Goal: Find specific page/section: Find specific page/section

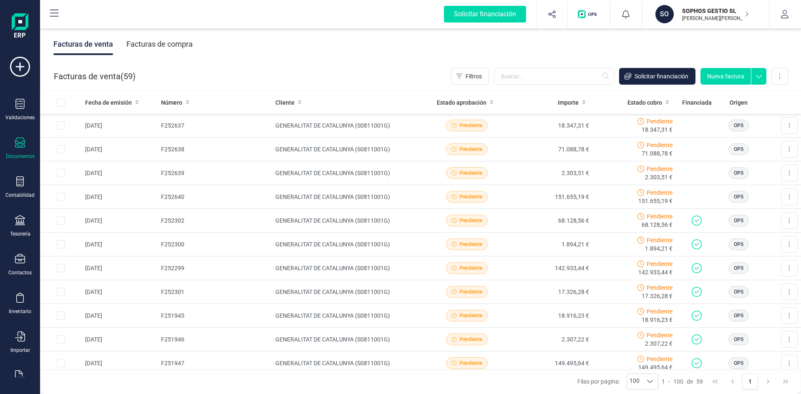
click at [582, 21] on div "button" at bounding box center [589, 14] width 32 height 27
click at [588, 19] on div "button" at bounding box center [589, 14] width 32 height 27
click at [596, 16] on img "button" at bounding box center [589, 14] width 22 height 8
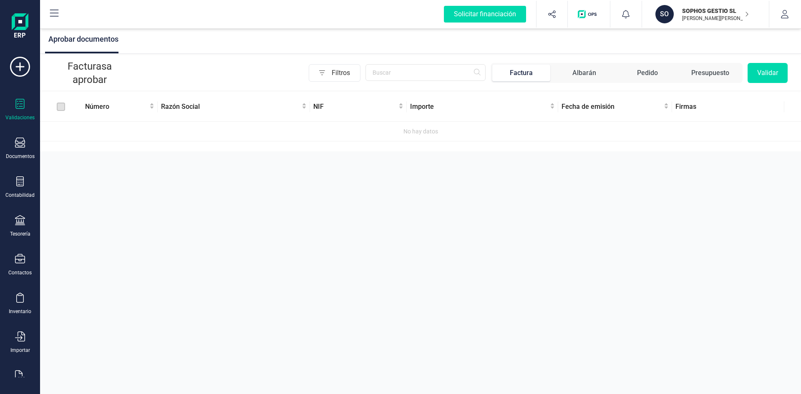
click at [20, 23] on img at bounding box center [20, 26] width 17 height 27
click at [51, 18] on button at bounding box center [54, 14] width 27 height 27
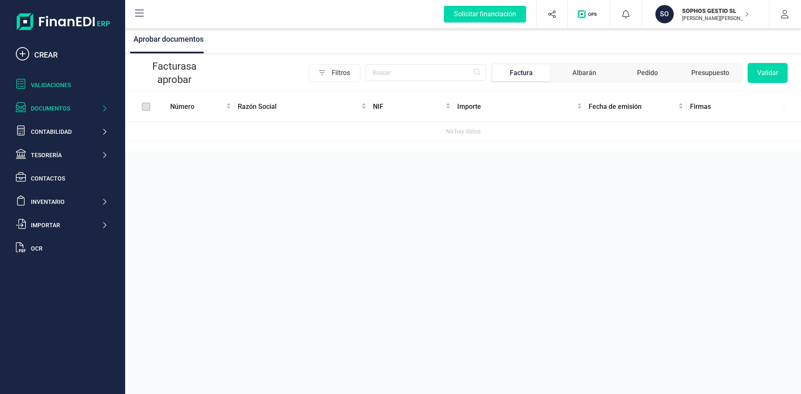
click at [51, 106] on div "Documentos" at bounding box center [66, 108] width 70 height 8
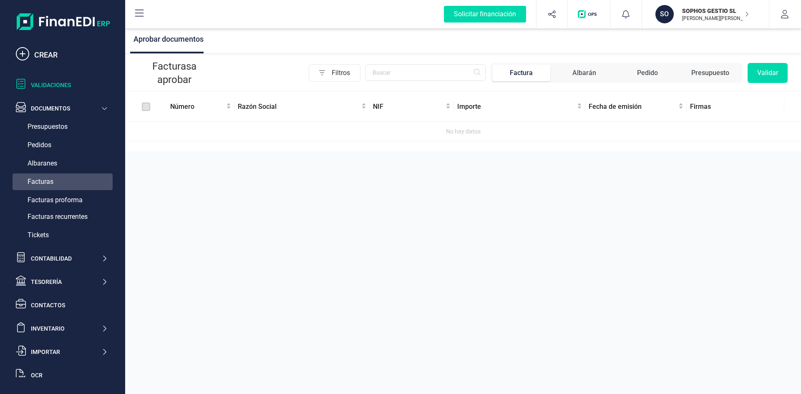
click at [50, 177] on span "Facturas" at bounding box center [41, 182] width 26 height 10
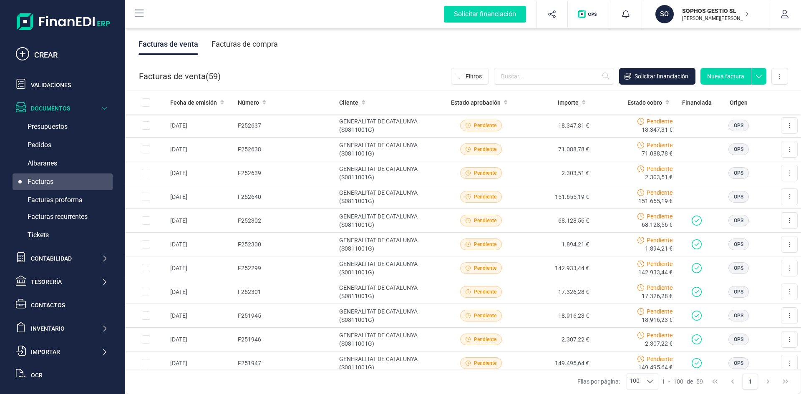
click at [590, 17] on img "button" at bounding box center [589, 14] width 22 height 8
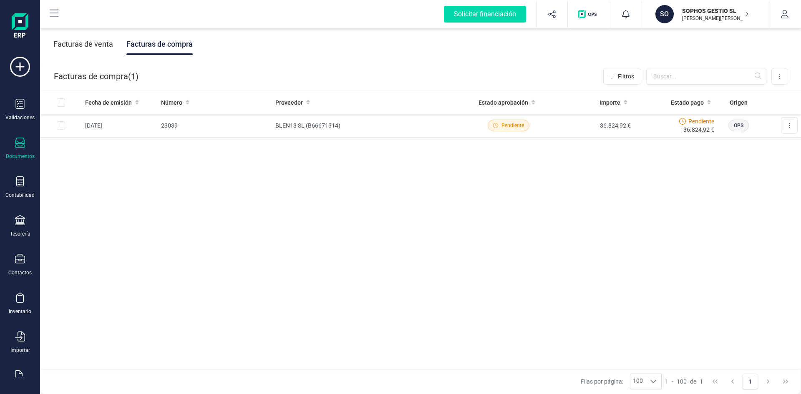
click at [81, 46] on div "Facturas de venta" at bounding box center [83, 44] width 60 height 22
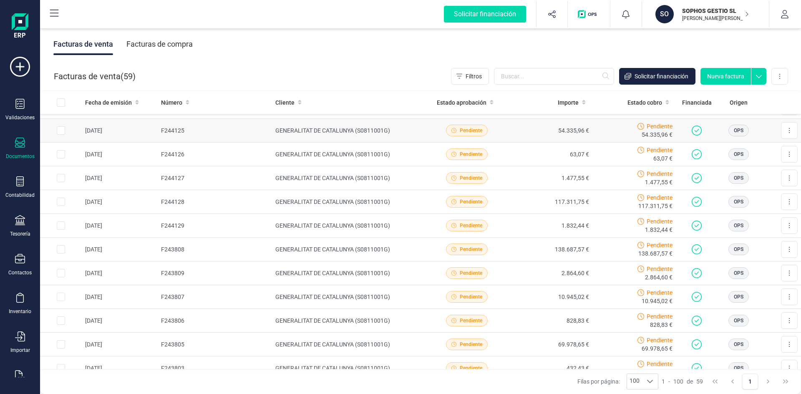
scroll to position [947, 0]
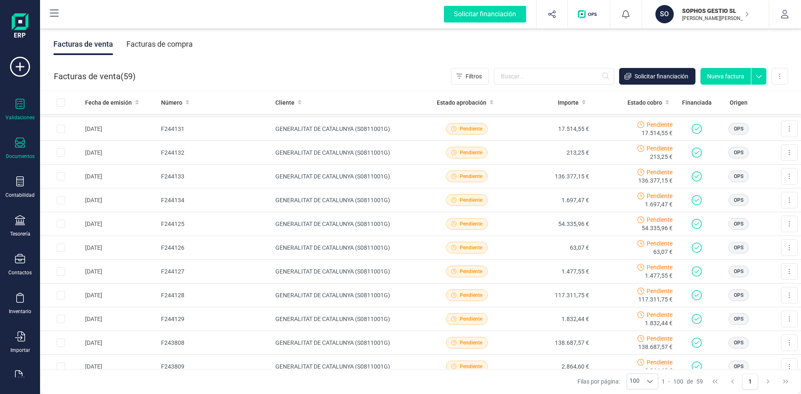
click at [16, 107] on icon at bounding box center [20, 104] width 9 height 10
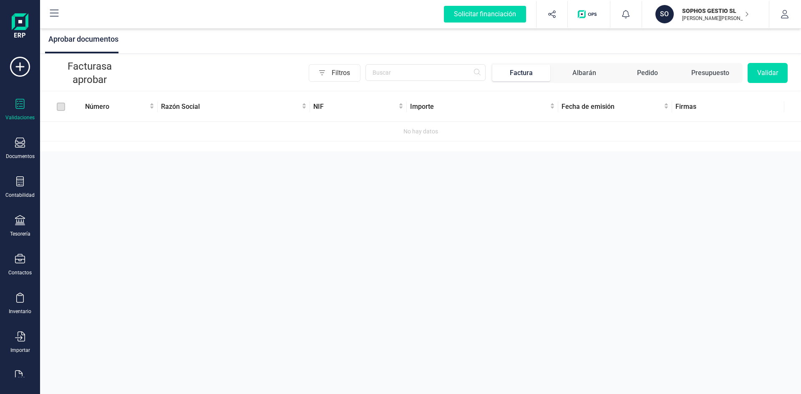
click at [587, 16] on img "button" at bounding box center [589, 14] width 22 height 8
